Goal: Use online tool/utility: Utilize a website feature to perform a specific function

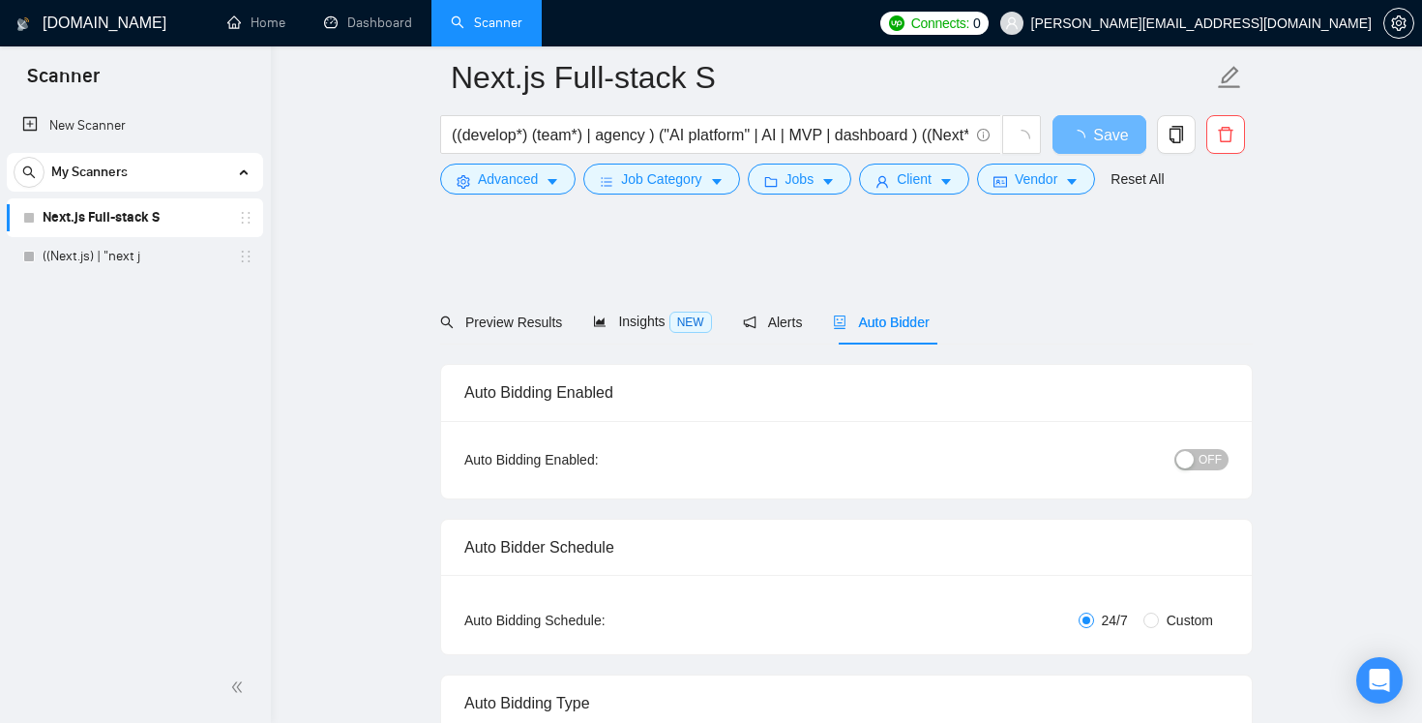
scroll to position [968, 0]
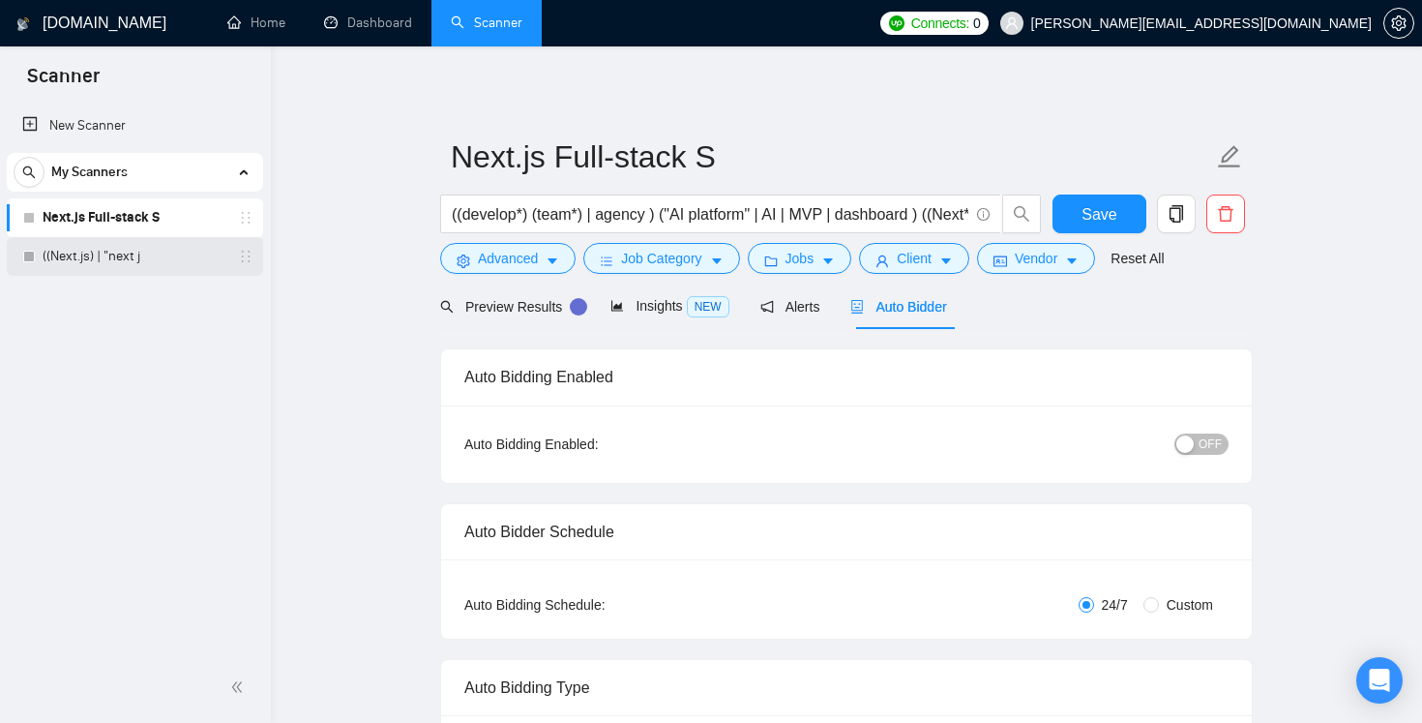
click at [91, 254] on link "((Next.js) | "next j" at bounding box center [135, 256] width 184 height 39
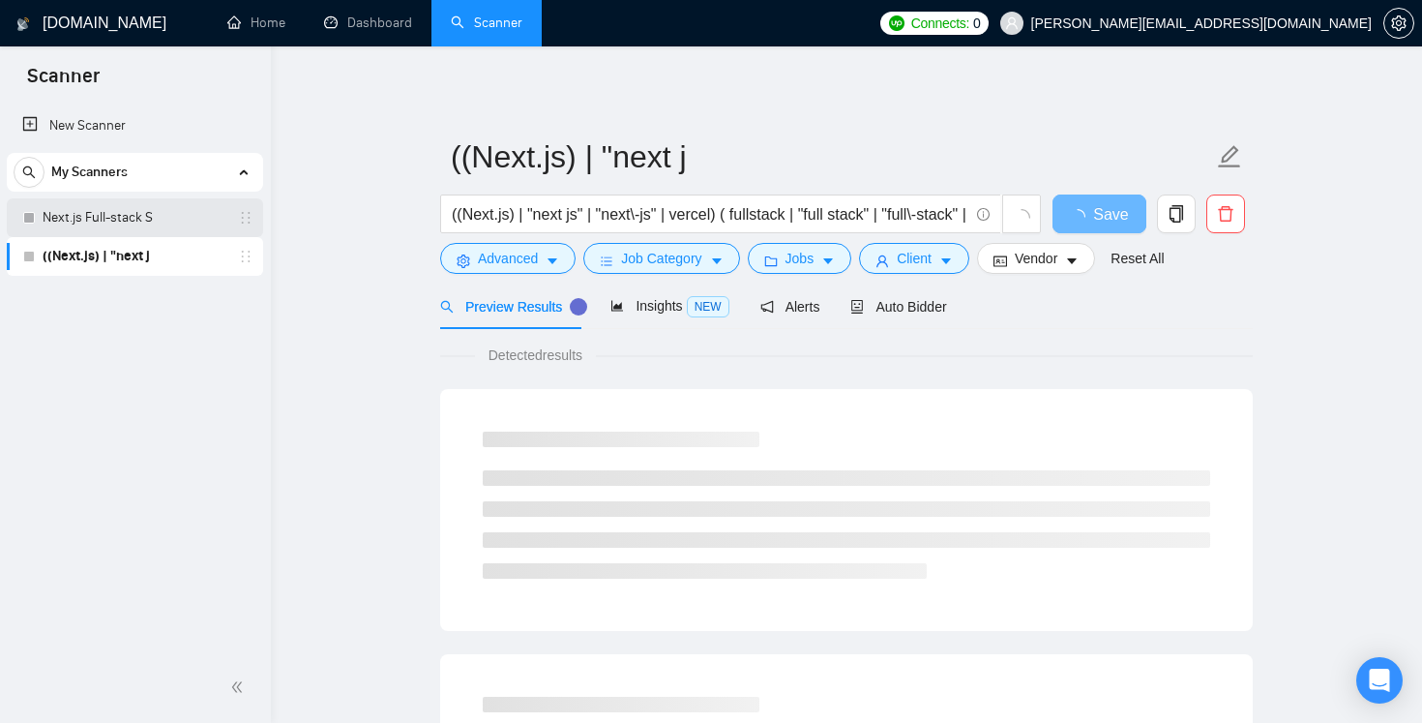
click at [123, 225] on link "Next.js Full-stack S" at bounding box center [135, 217] width 184 height 39
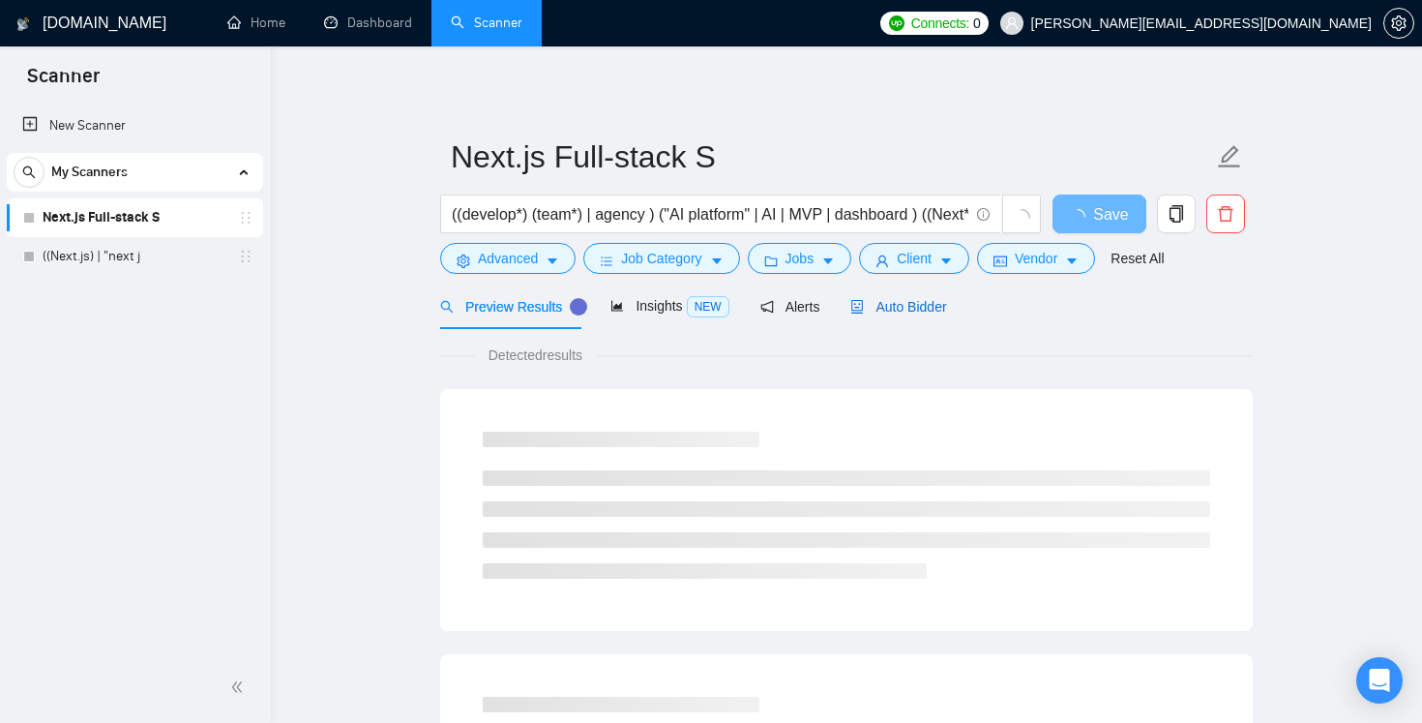
click at [910, 296] on div "Auto Bidder" at bounding box center [898, 306] width 96 height 21
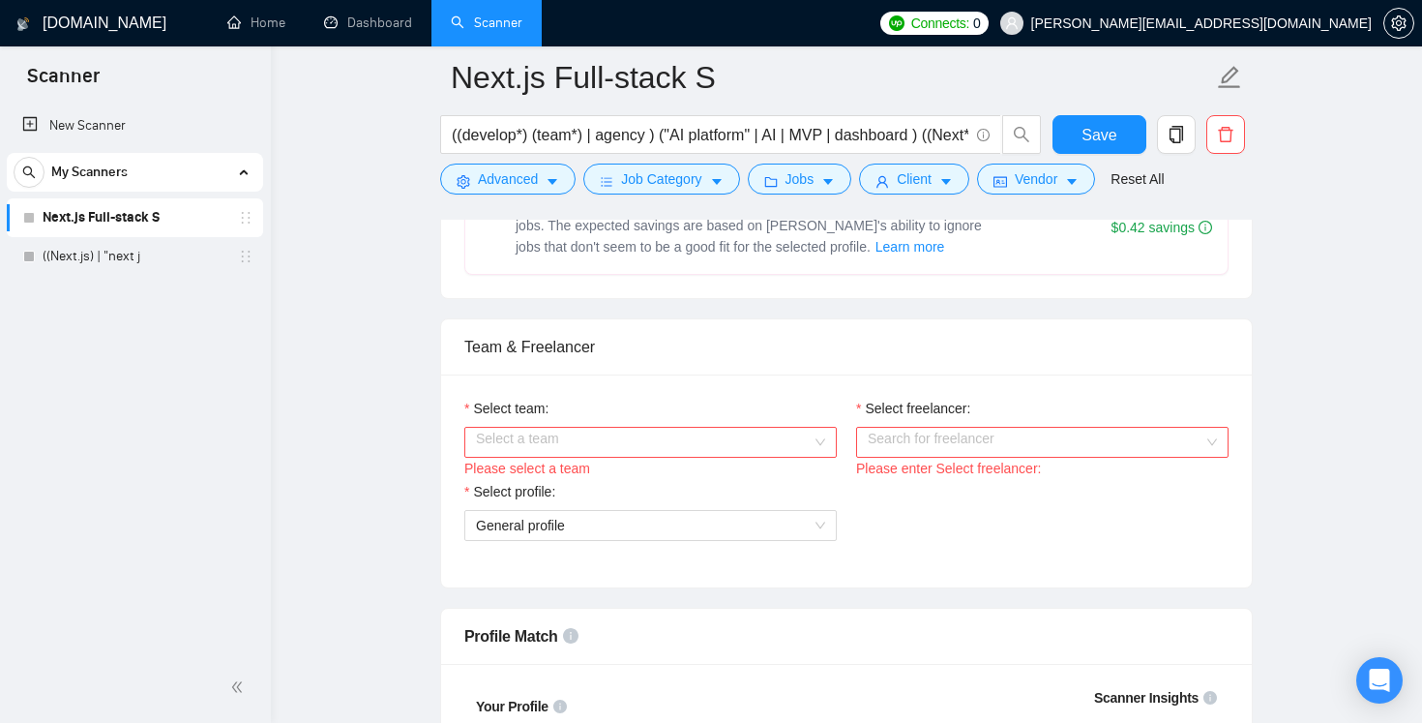
scroll to position [961, 0]
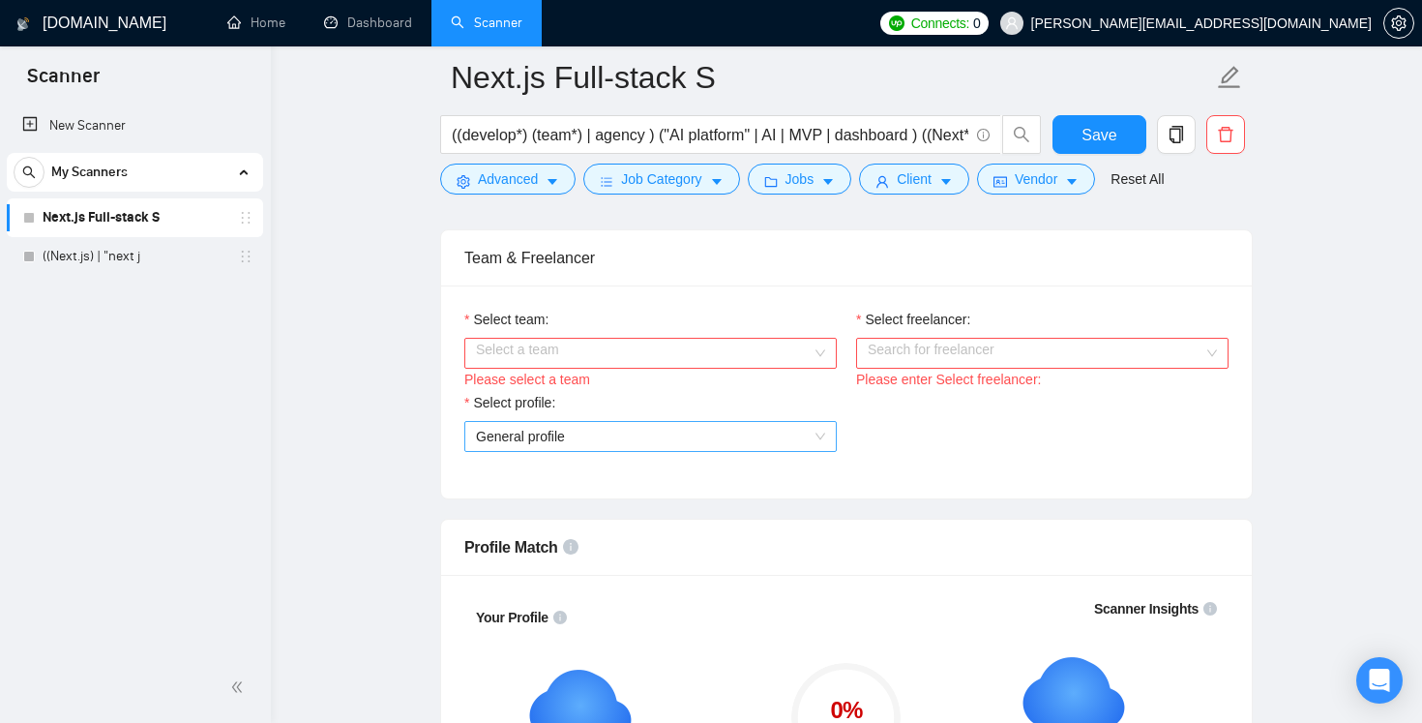
click at [548, 447] on span "General profile" at bounding box center [650, 436] width 349 height 29
